Goal: Information Seeking & Learning: Learn about a topic

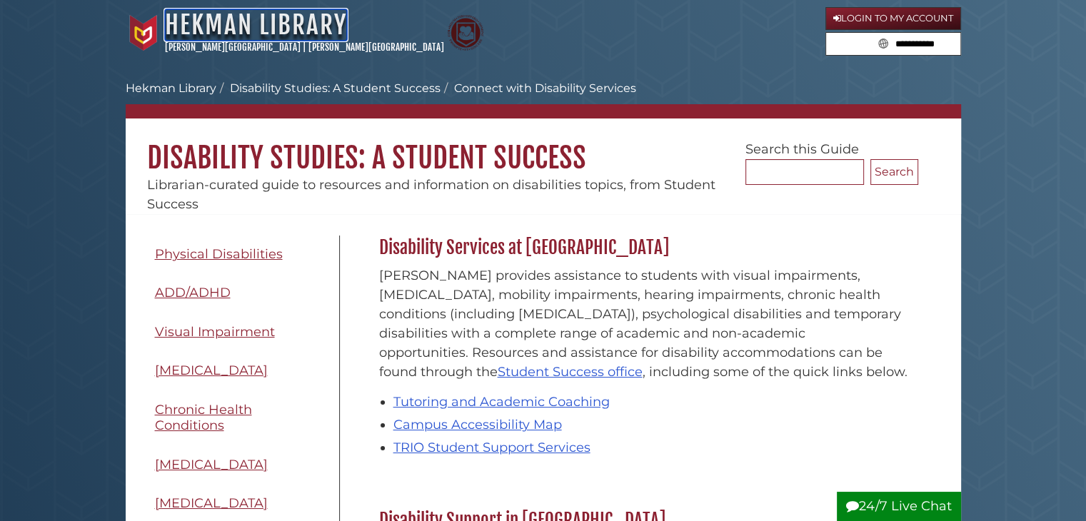
click at [277, 25] on link "Hekman Library" at bounding box center [256, 24] width 182 height 31
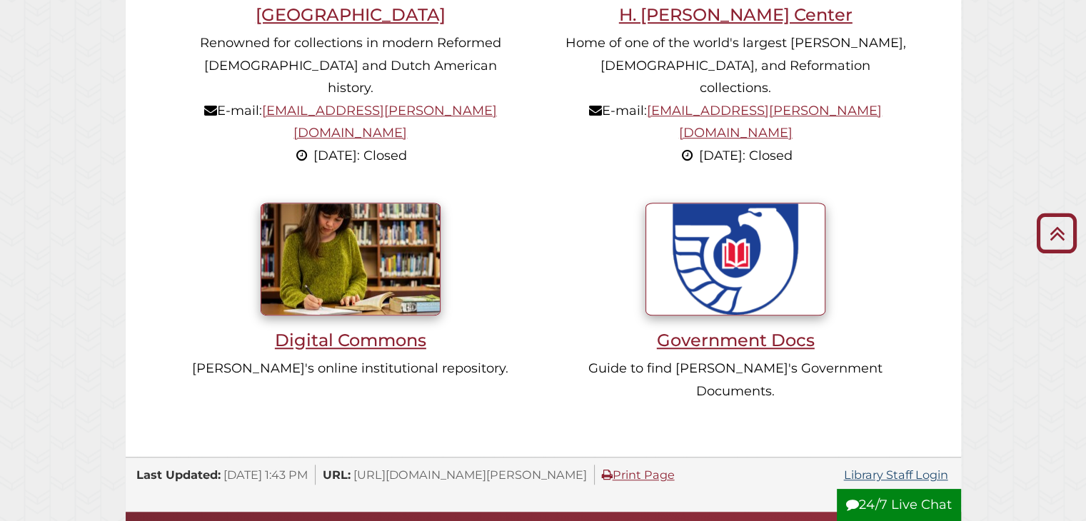
scroll to position [928, 0]
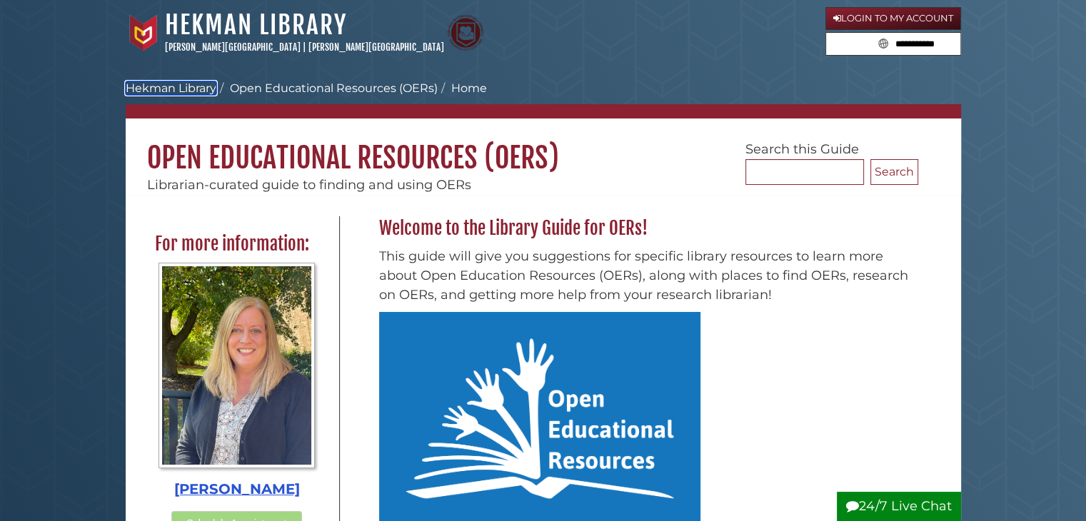
click at [151, 83] on link "Hekman Library" at bounding box center [171, 88] width 91 height 14
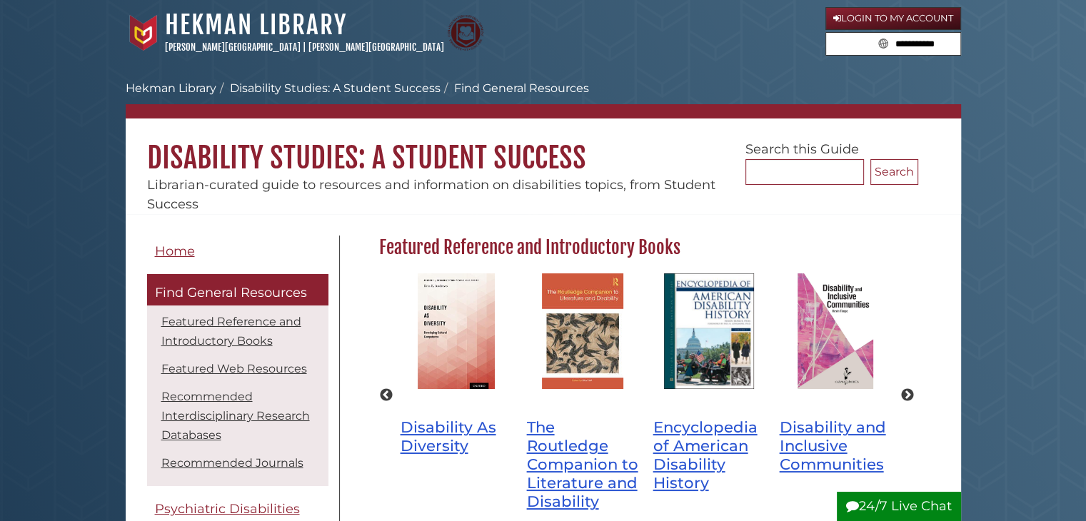
scroll to position [319, 546]
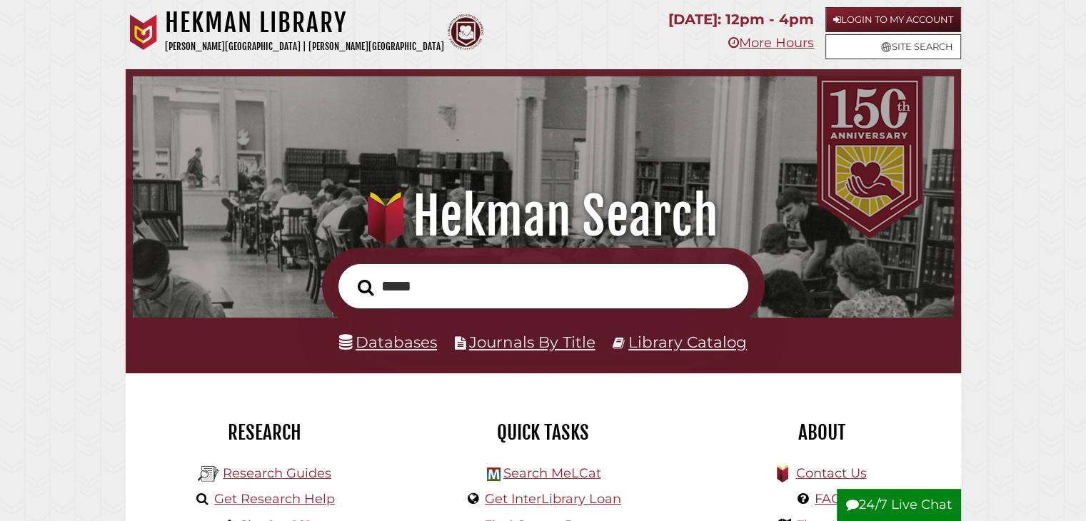
type input "*****"
click at [351, 275] on button "Search" at bounding box center [366, 287] width 31 height 25
